Goal: Communication & Community: Answer question/provide support

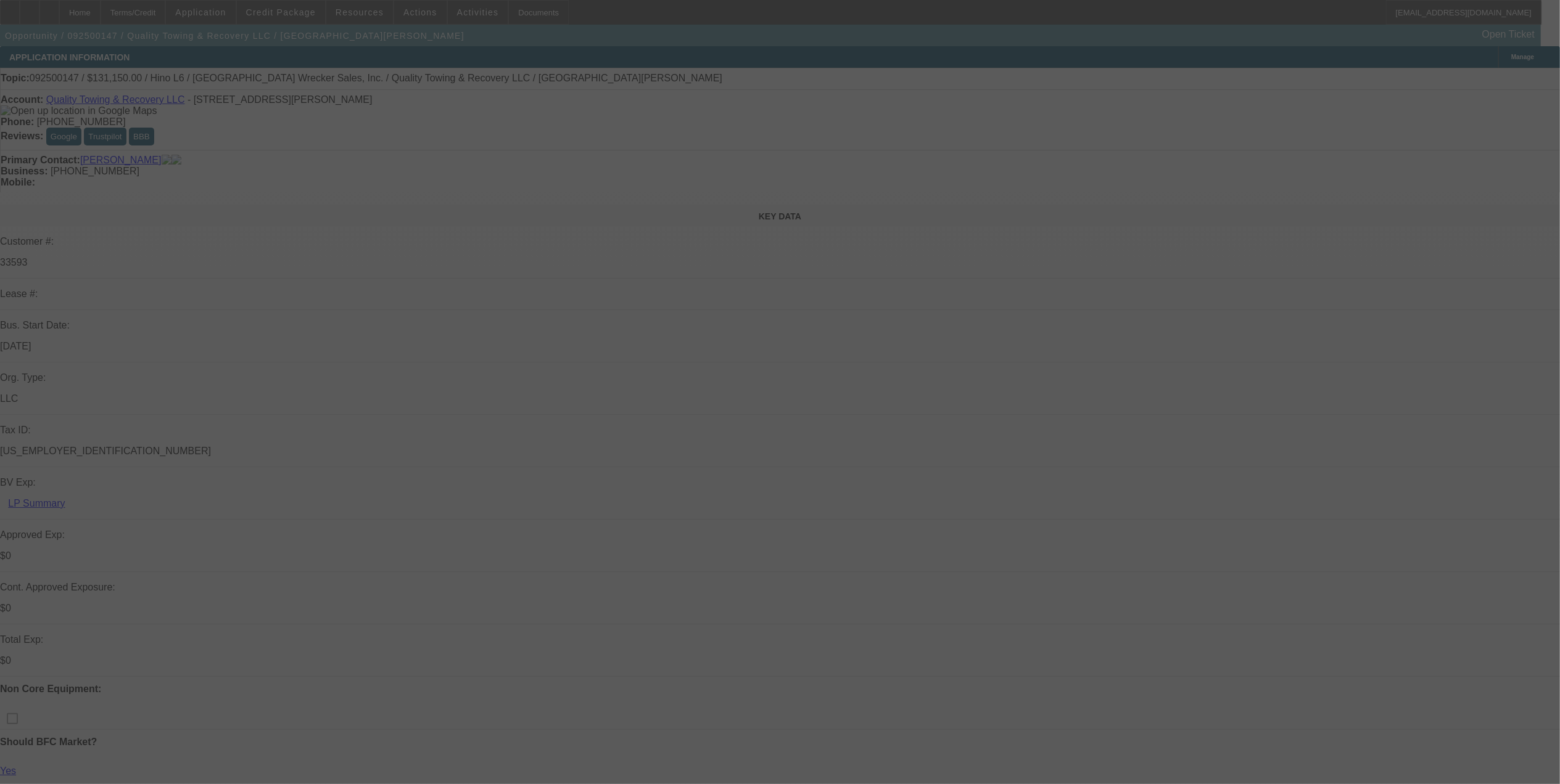
drag, startPoint x: 1232, startPoint y: 107, endPoint x: 1113, endPoint y: 92, distance: 119.9
click at [1113, 92] on div at bounding box center [780, 392] width 1560 height 784
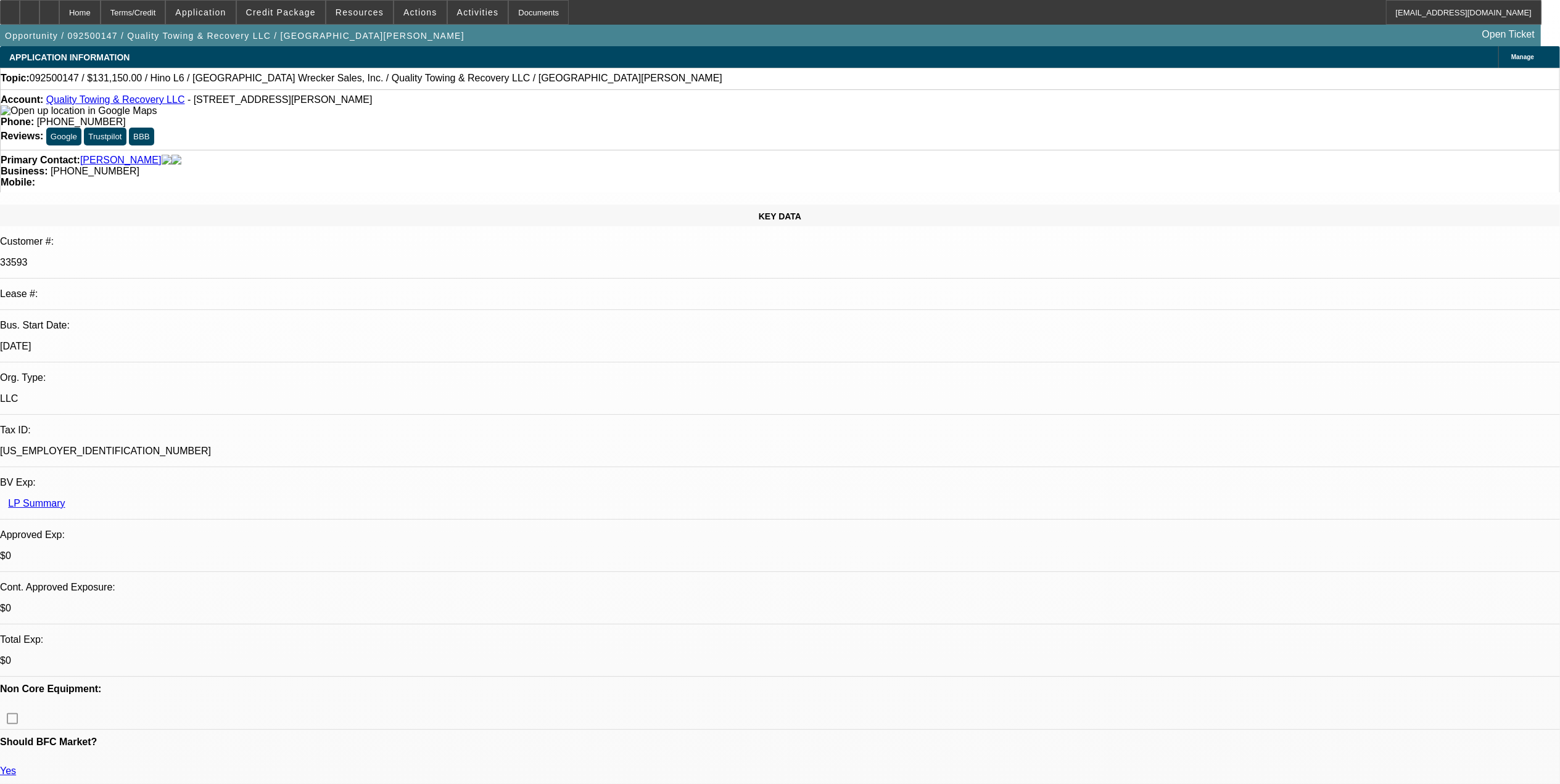
select select "0"
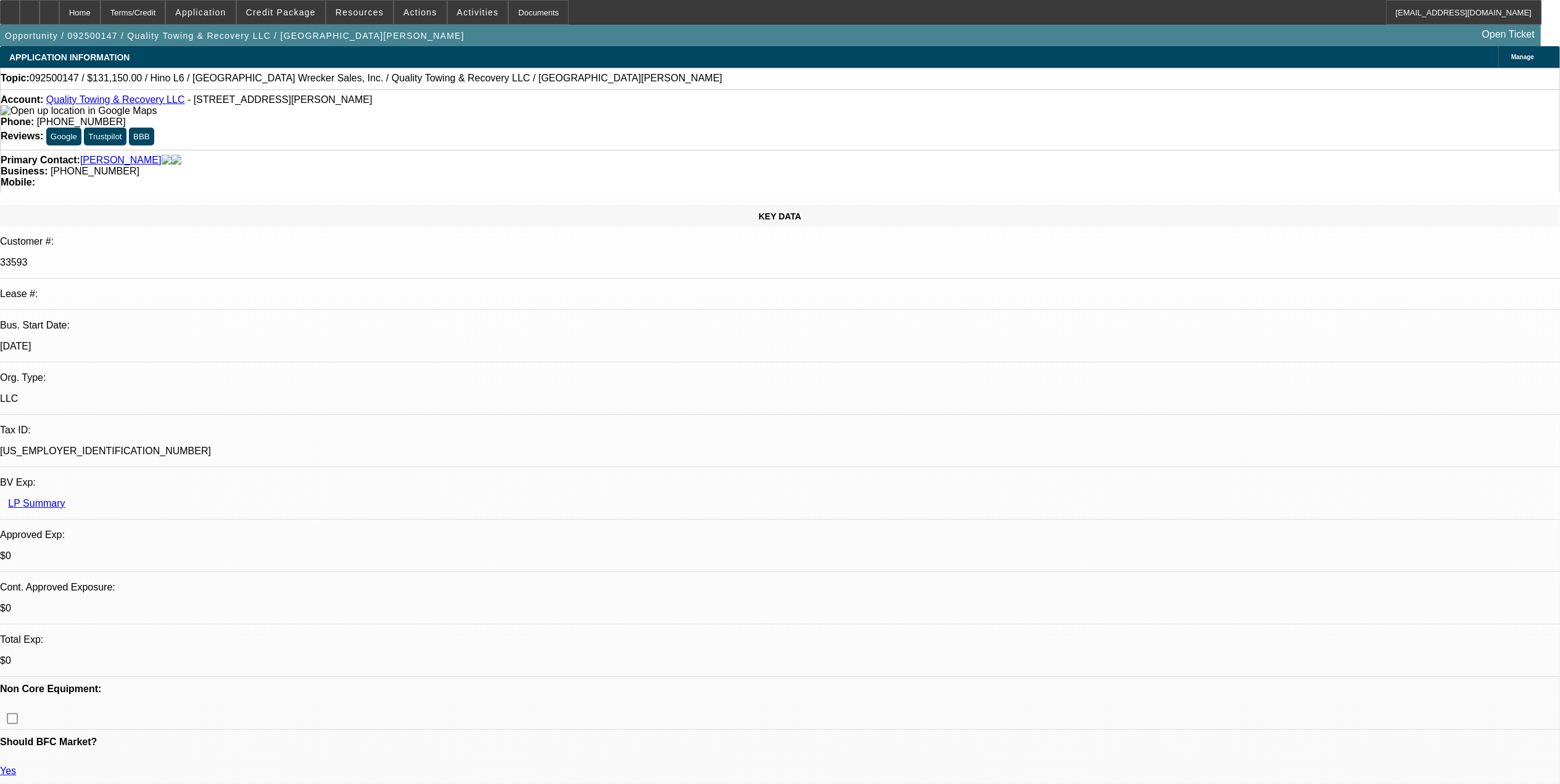
select select "0"
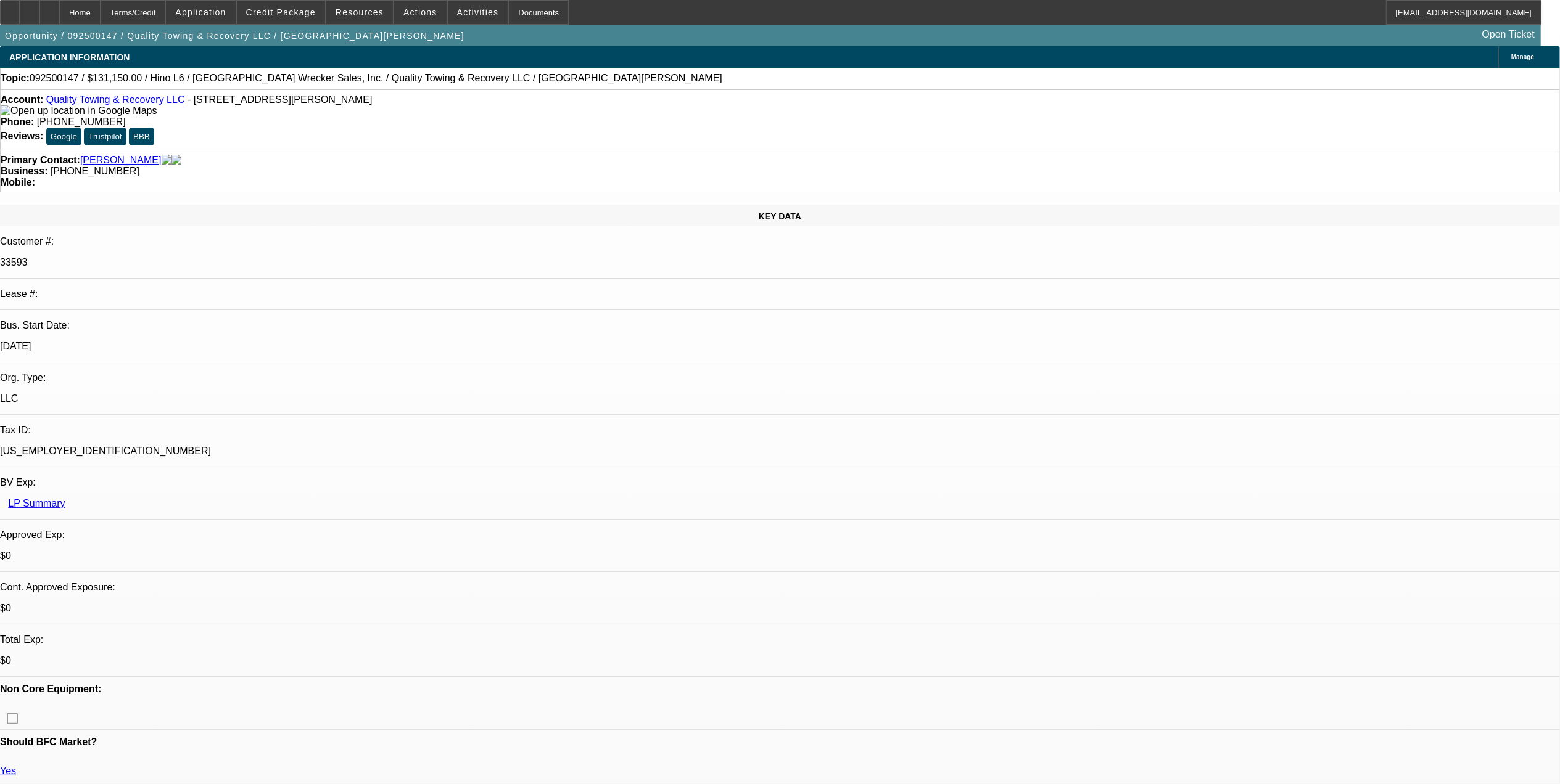
select select "0"
select select "1"
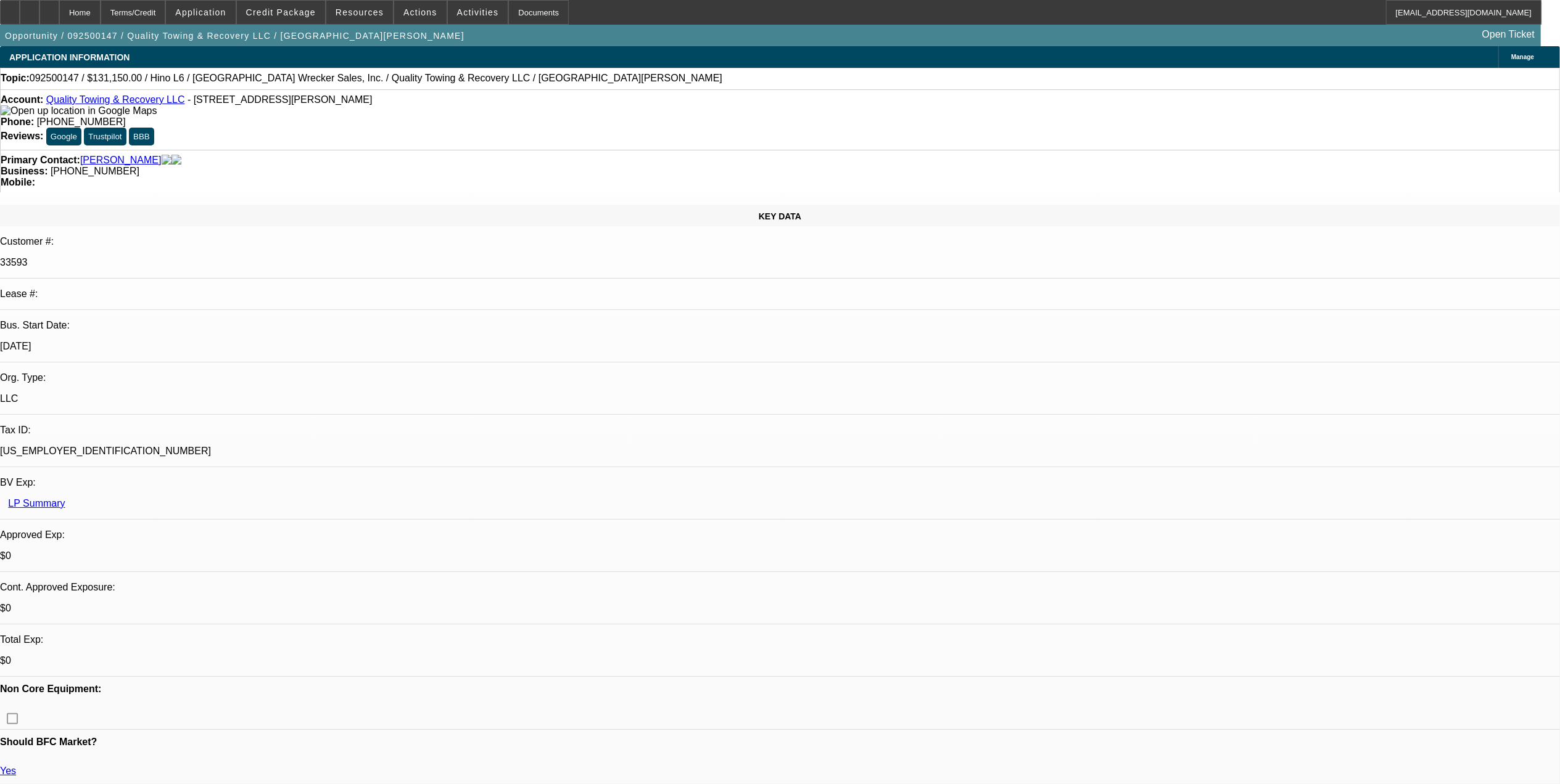
select select "6"
select select "1"
select select "6"
select select "1"
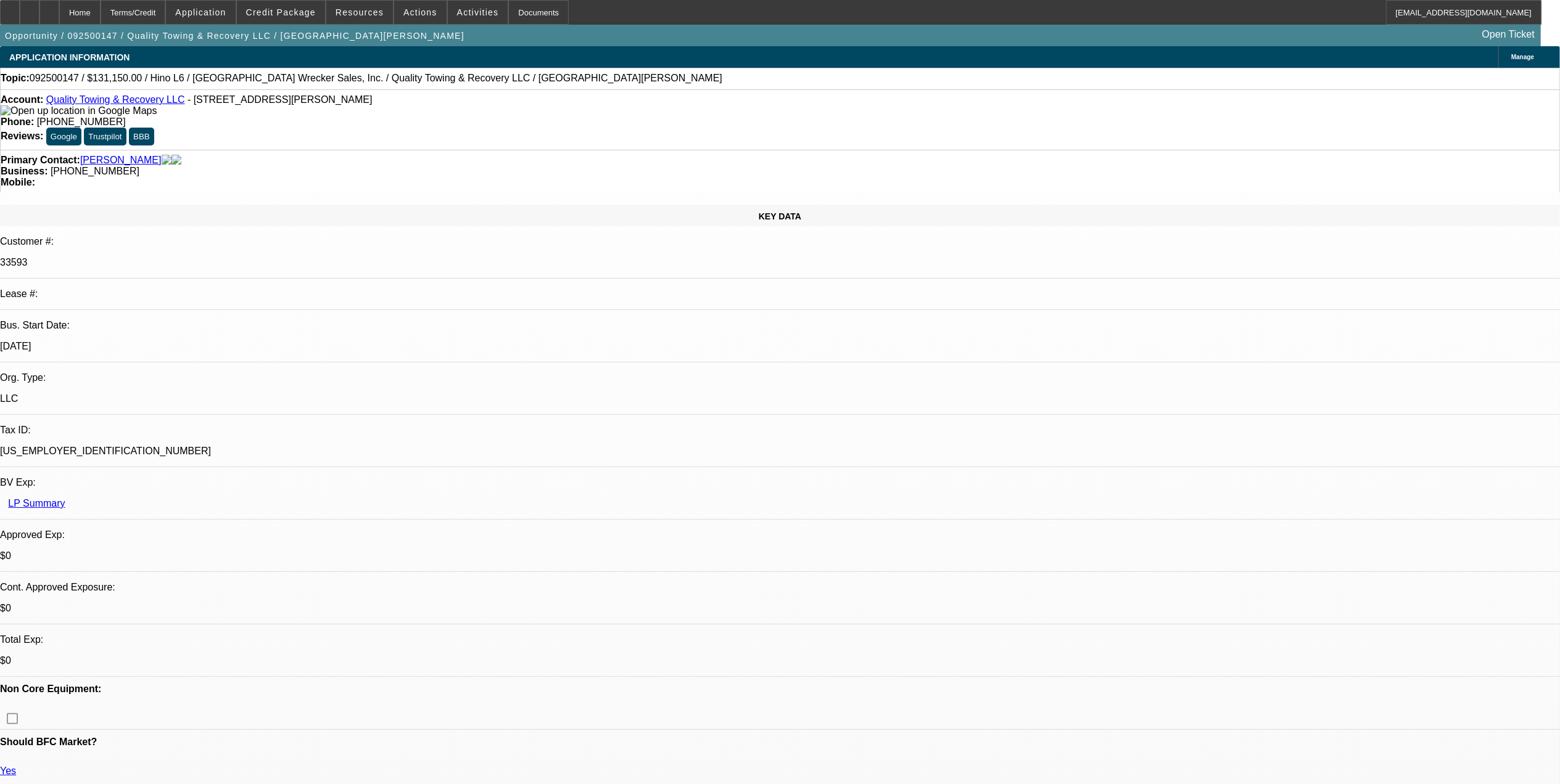
select select "1"
select select "6"
select select "1"
select select "6"
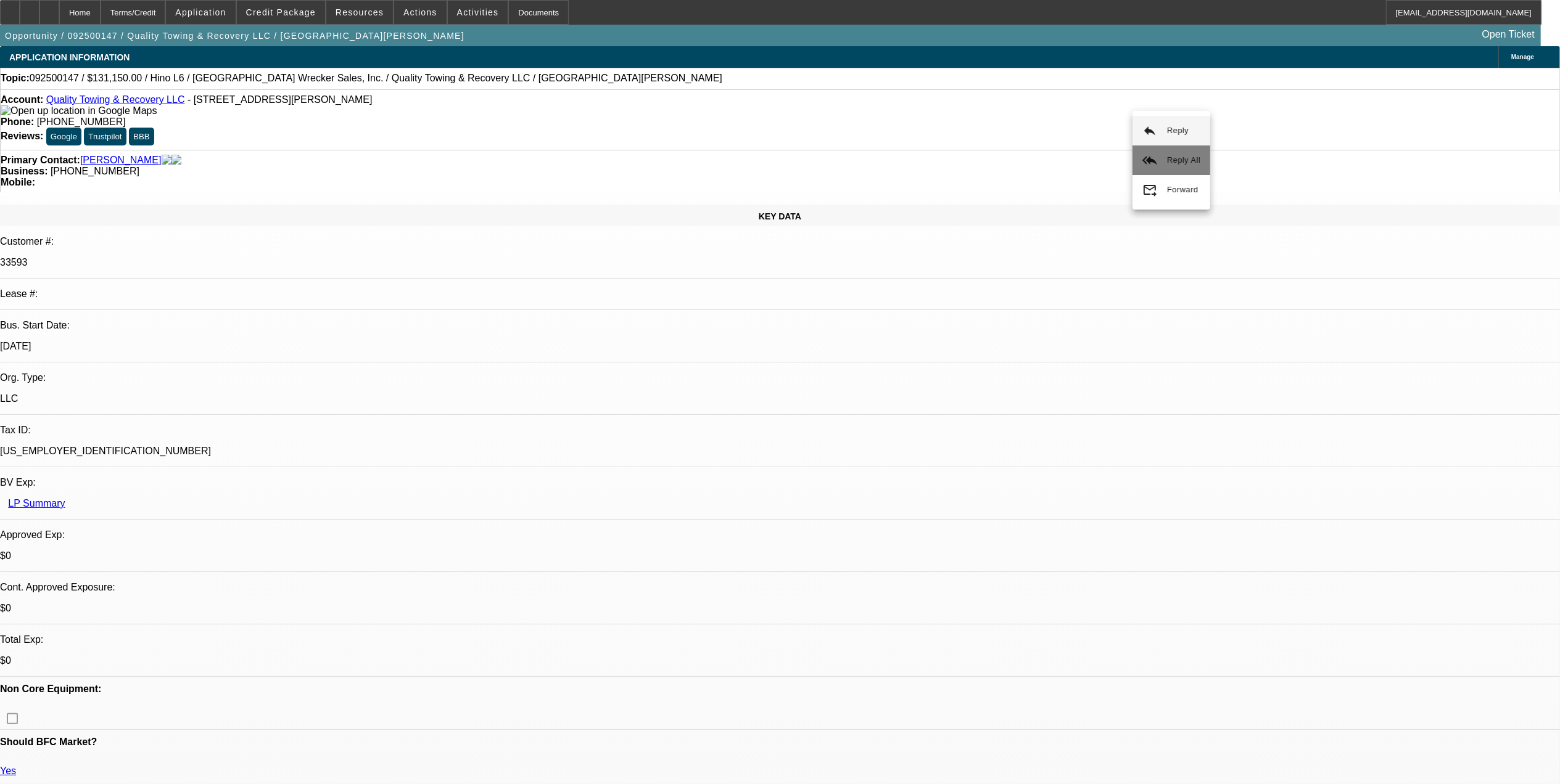
click at [1193, 164] on span "Reply All" at bounding box center [1183, 159] width 34 height 14
